Goal: Information Seeking & Learning: Learn about a topic

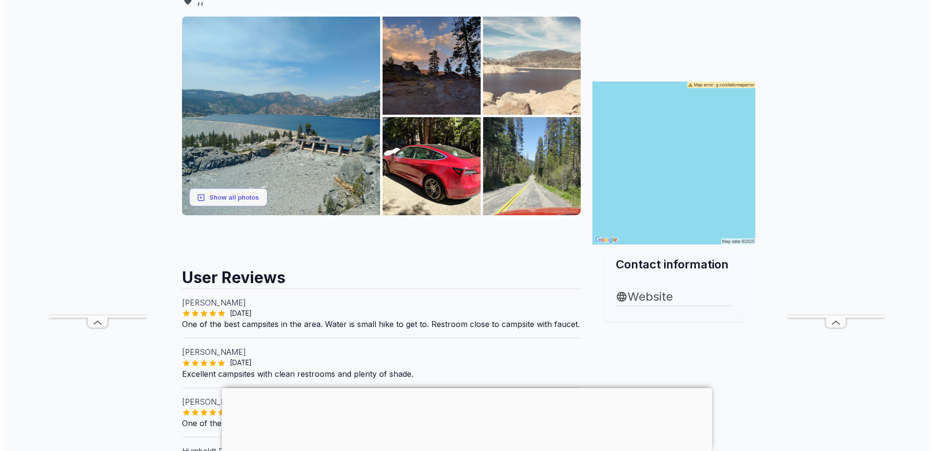
scroll to position [146, 0]
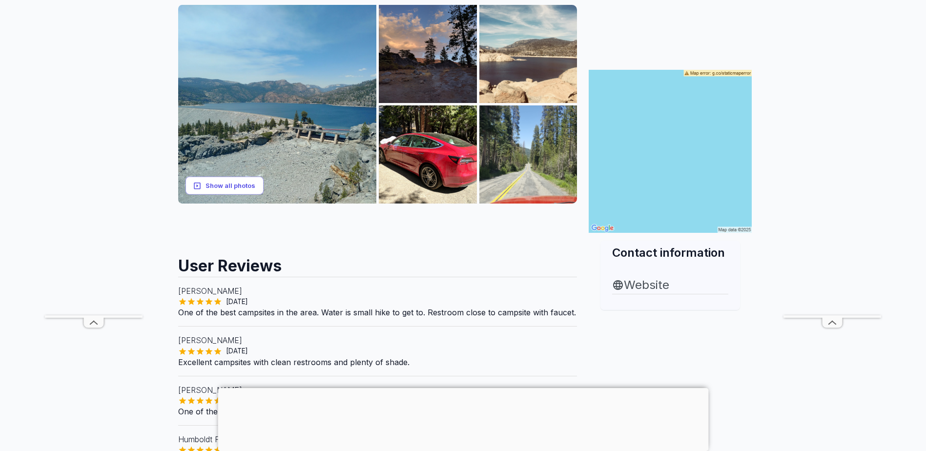
click at [231, 185] on button "Show all photos" at bounding box center [224, 186] width 78 height 18
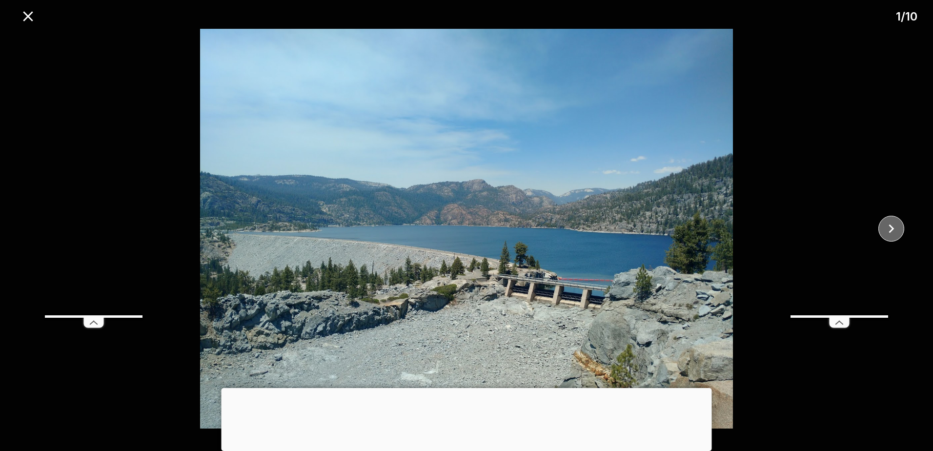
click at [893, 228] on icon "close" at bounding box center [891, 228] width 5 height 9
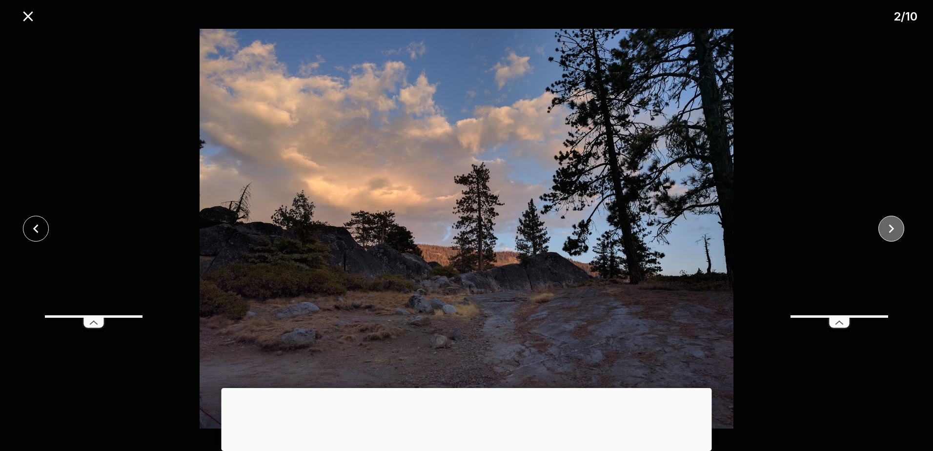
click at [892, 228] on icon "close" at bounding box center [891, 228] width 5 height 9
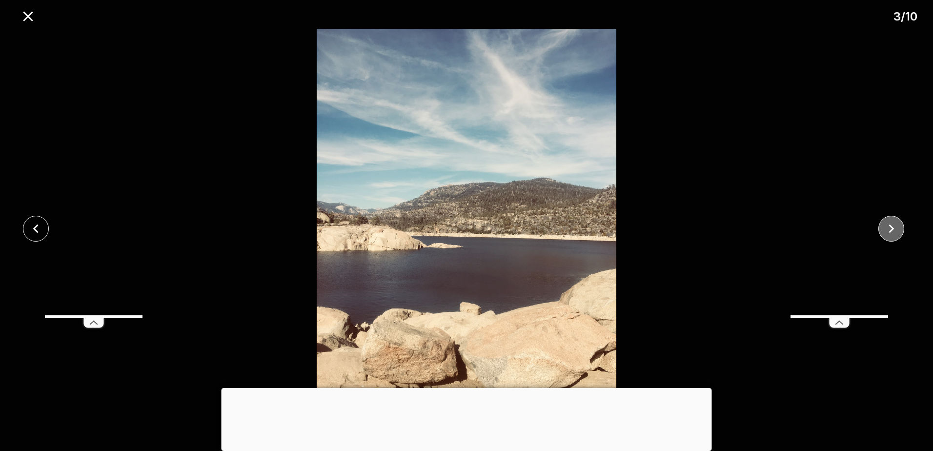
click at [892, 228] on icon "close" at bounding box center [891, 228] width 5 height 9
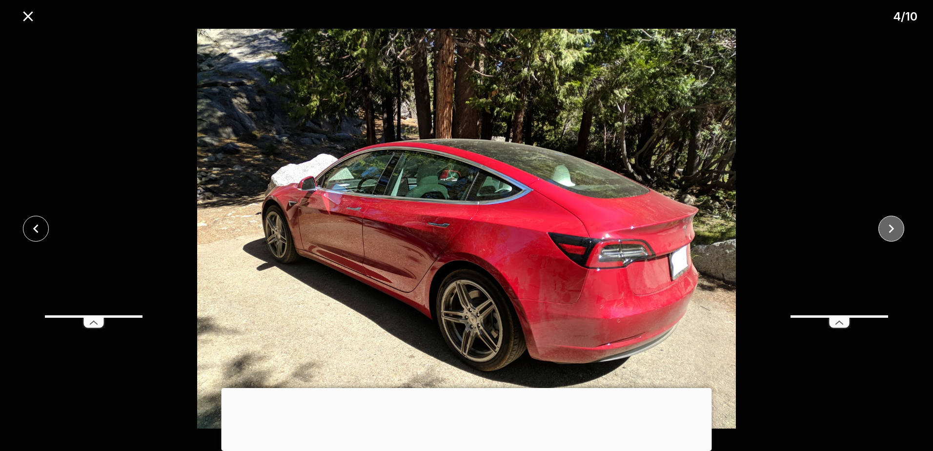
click at [892, 228] on icon "close" at bounding box center [891, 228] width 5 height 9
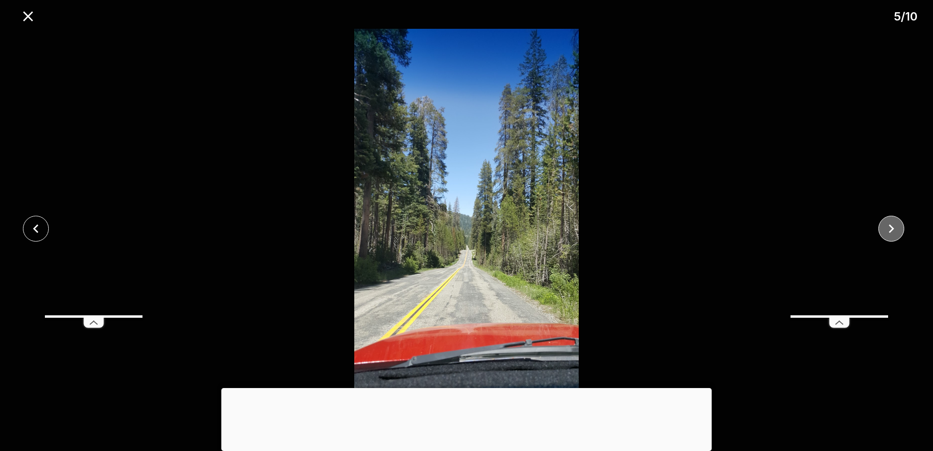
click at [892, 228] on icon "close" at bounding box center [891, 228] width 5 height 9
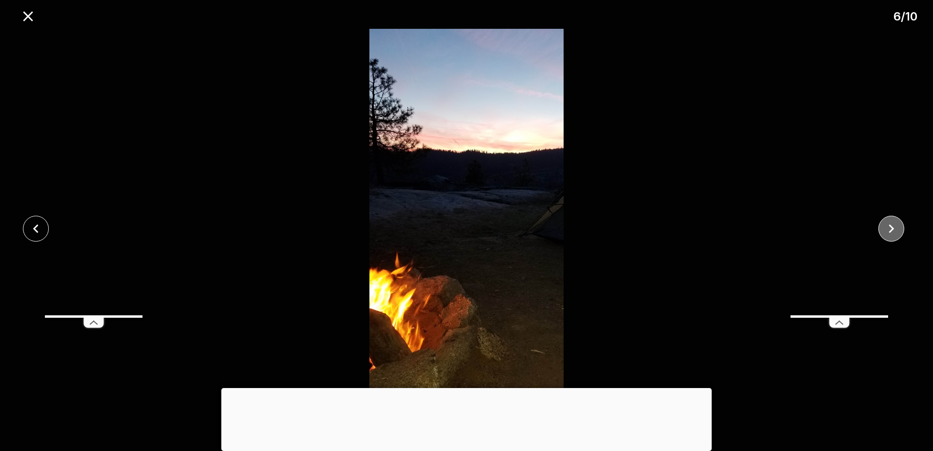
click at [892, 228] on icon "close" at bounding box center [891, 228] width 5 height 9
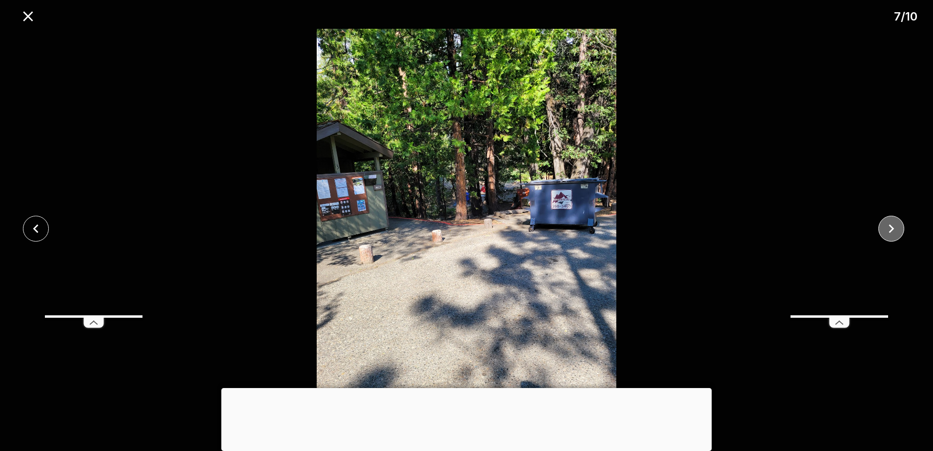
click at [892, 228] on icon "close" at bounding box center [891, 228] width 5 height 9
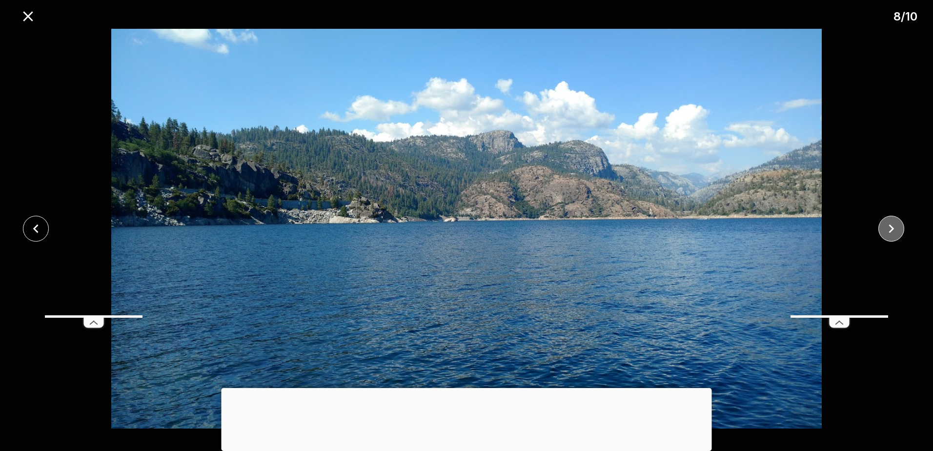
click at [892, 228] on icon "close" at bounding box center [891, 228] width 5 height 9
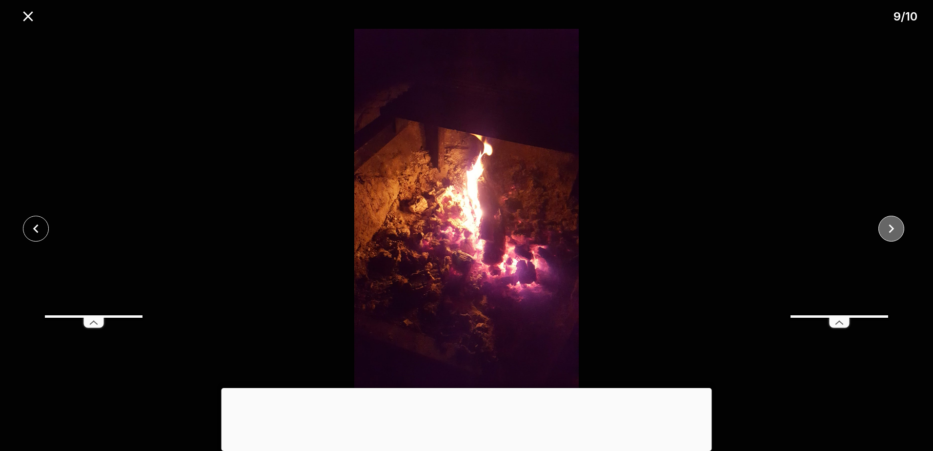
click at [892, 228] on icon "close" at bounding box center [891, 228] width 5 height 9
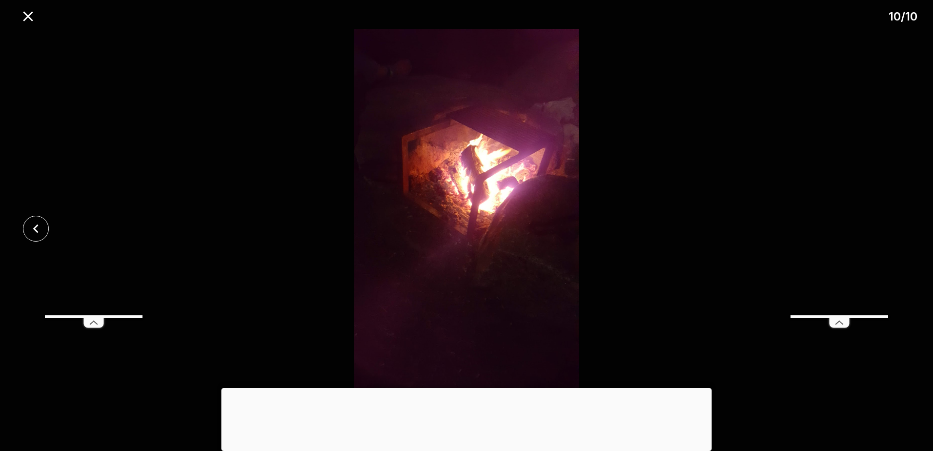
click at [892, 228] on div at bounding box center [466, 229] width 933 height 400
